Goal: Communication & Community: Answer question/provide support

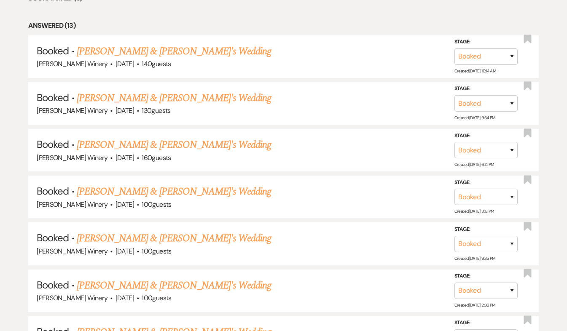
scroll to position [388, 0]
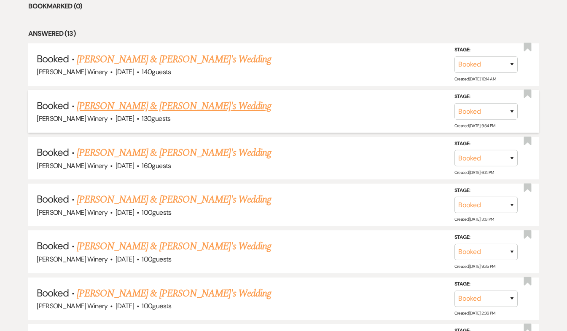
click at [189, 101] on link "[PERSON_NAME] & [PERSON_NAME]'s Wedding" at bounding box center [174, 106] width 195 height 15
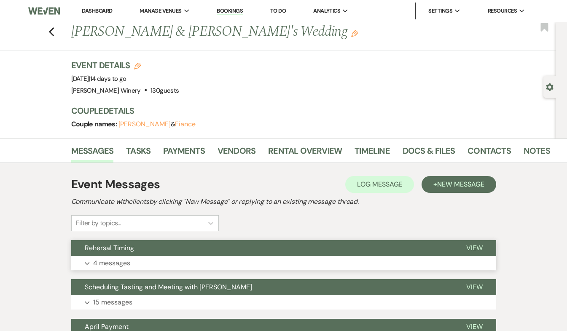
click at [134, 251] on button "Rehersal Timing" at bounding box center [261, 248] width 381 height 16
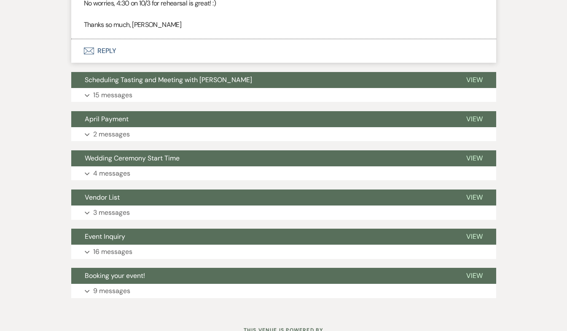
scroll to position [638, 0]
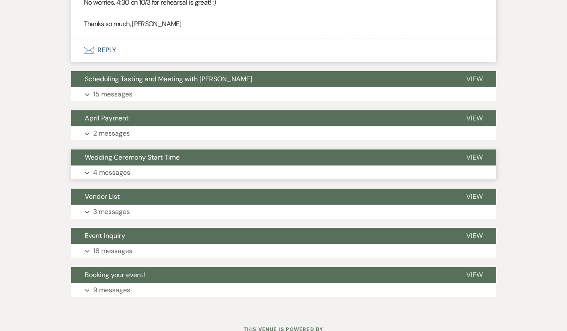
click at [219, 172] on button "Expand 4 messages" at bounding box center [283, 173] width 425 height 14
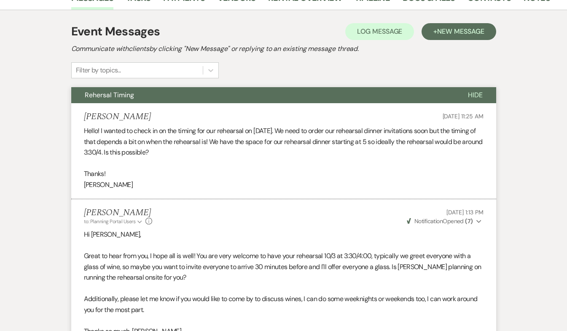
scroll to position [0, 0]
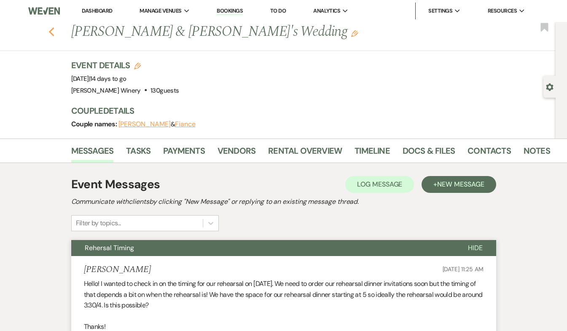
click at [54, 34] on use "button" at bounding box center [50, 31] width 5 height 9
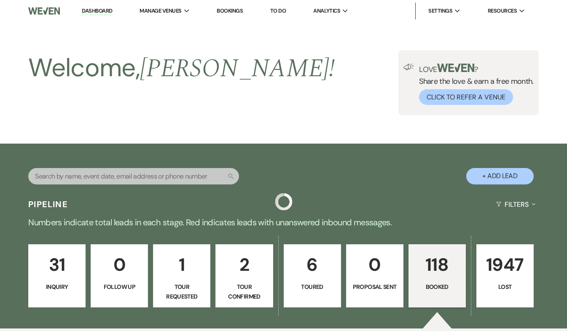
scroll to position [388, 0]
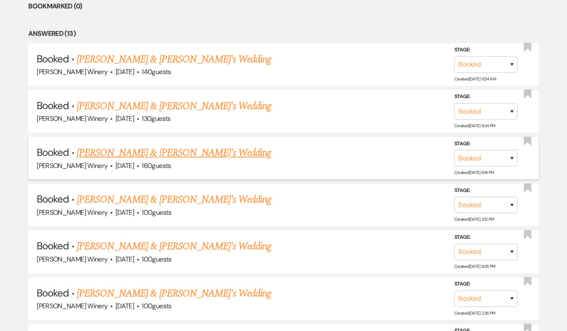
click at [148, 155] on link "Olivia Mahoney & Fiance's Wedding" at bounding box center [174, 152] width 195 height 15
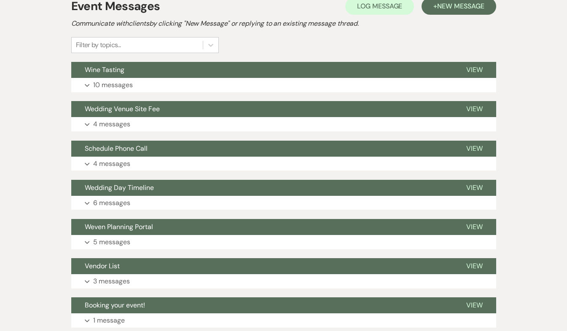
scroll to position [215, 0]
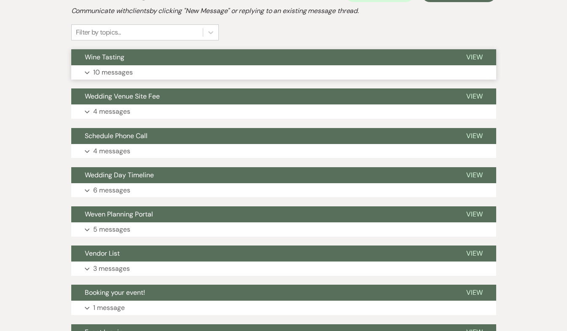
click at [119, 63] on button "Wine Tasting" at bounding box center [261, 57] width 381 height 16
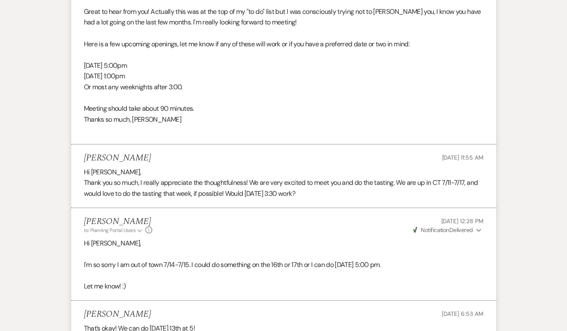
scroll to position [0, 0]
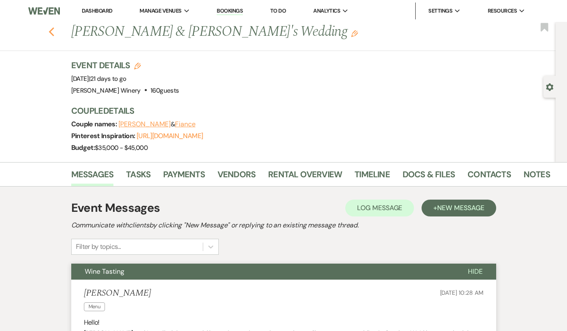
click at [53, 30] on use "button" at bounding box center [50, 31] width 5 height 9
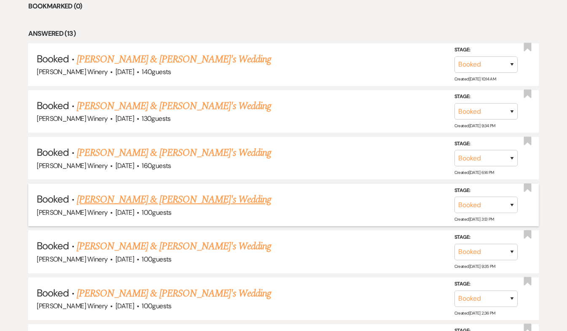
click at [155, 197] on link "Siobhan & Fiance's Wedding" at bounding box center [174, 199] width 195 height 15
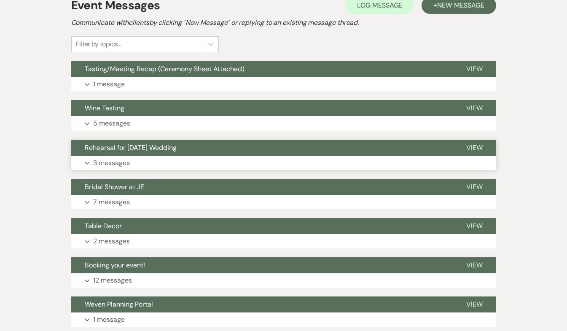
scroll to position [184, 0]
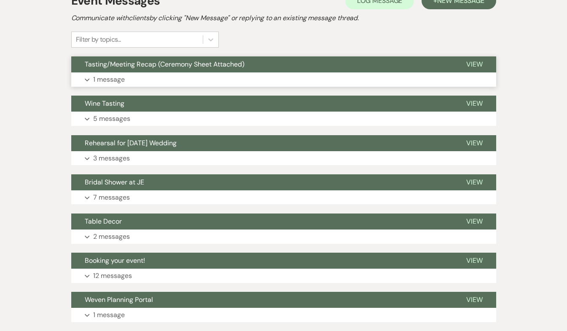
click at [127, 79] on button "Expand 1 message" at bounding box center [283, 79] width 425 height 14
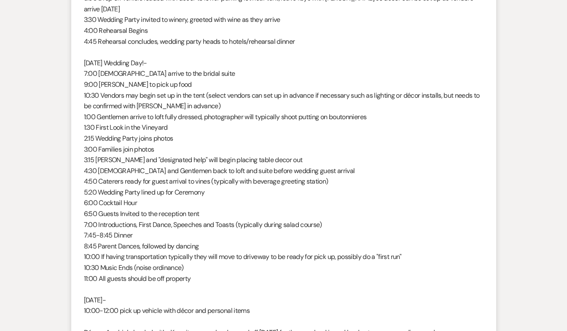
scroll to position [601, 0]
